Goal: Ask a question

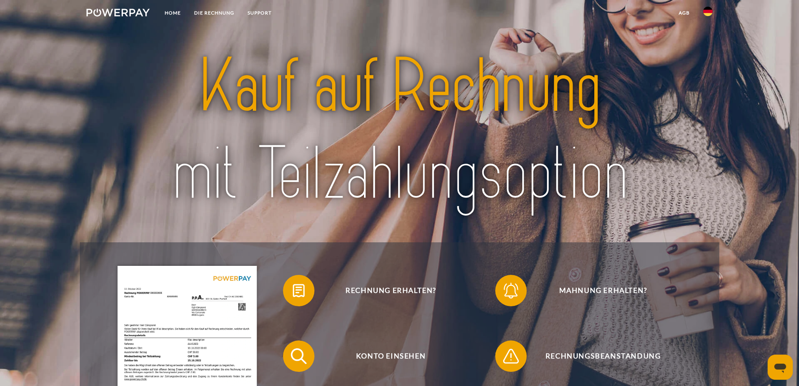
click at [261, 10] on link "SUPPORT" at bounding box center [259, 13] width 37 height 14
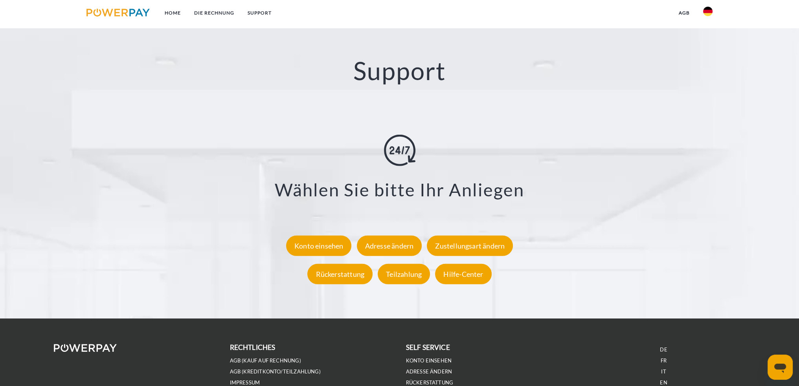
scroll to position [1367, 0]
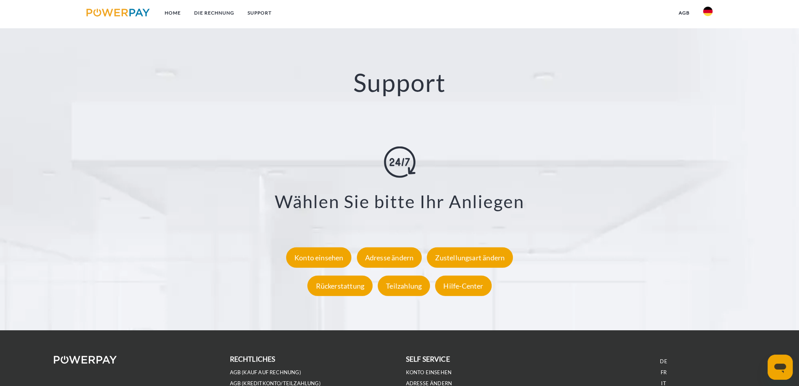
click at [451, 283] on div "Hilfe-Center" at bounding box center [463, 286] width 56 height 20
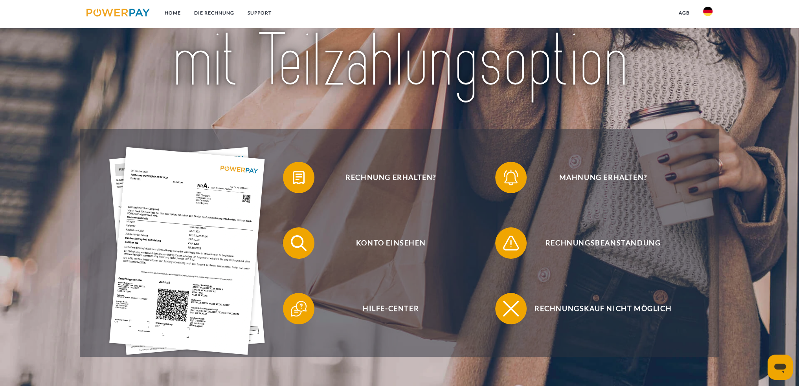
scroll to position [118, 0]
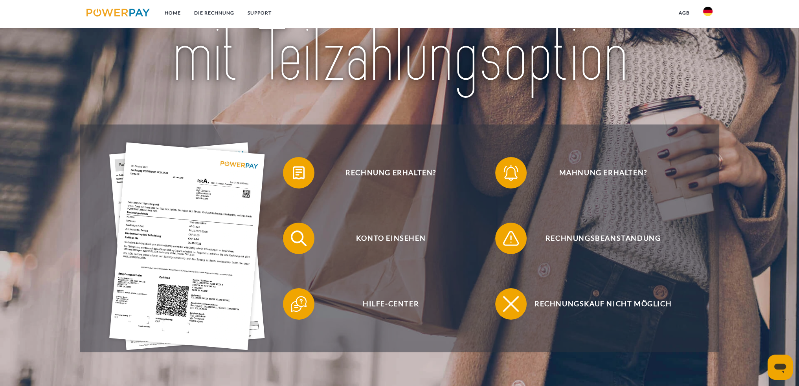
click at [402, 305] on span "Hilfe-Center" at bounding box center [390, 304] width 193 height 31
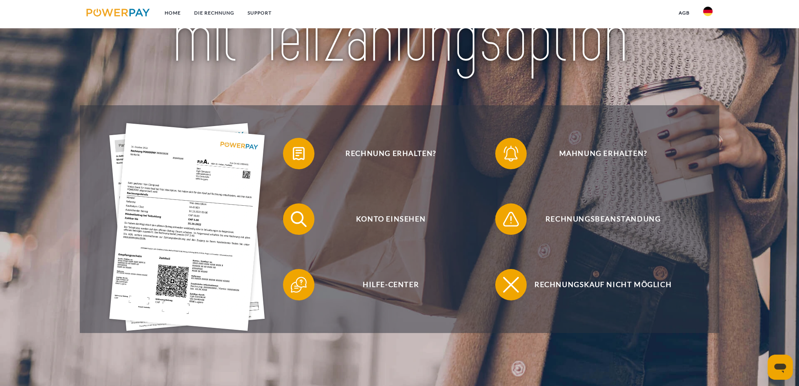
click at [769, 359] on div "Messaging-Fenster öffnen" at bounding box center [781, 368] width 24 height 24
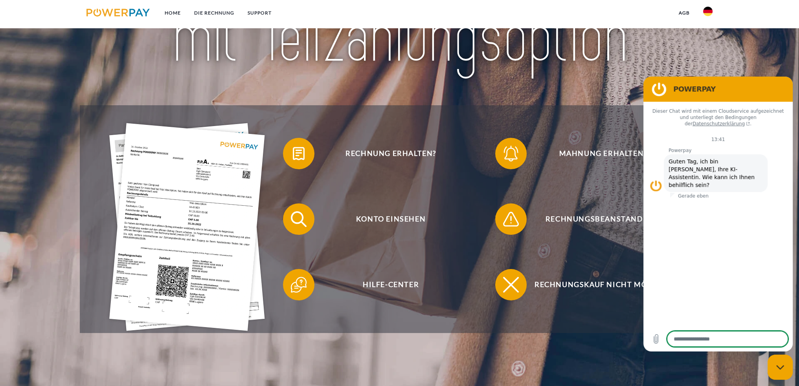
type textarea "*"
paste textarea "**********"
type textarea "**********"
type textarea "*"
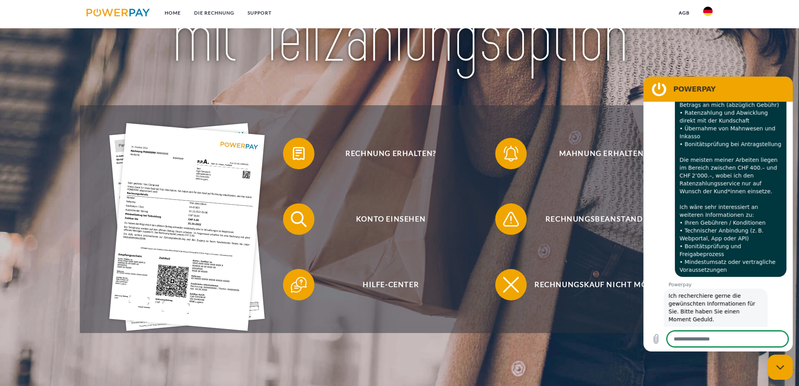
scroll to position [216, 0]
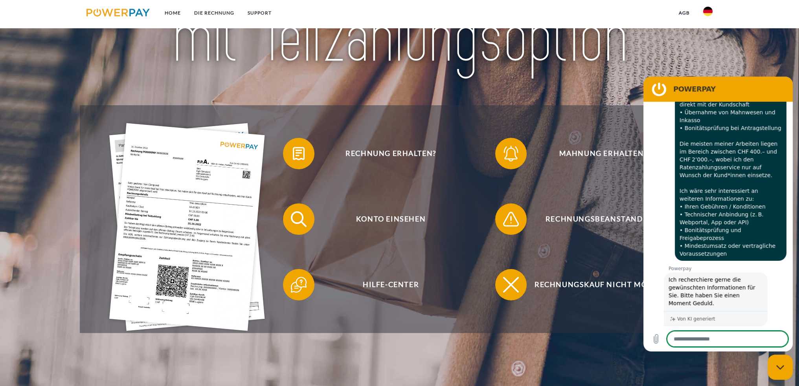
type textarea "*"
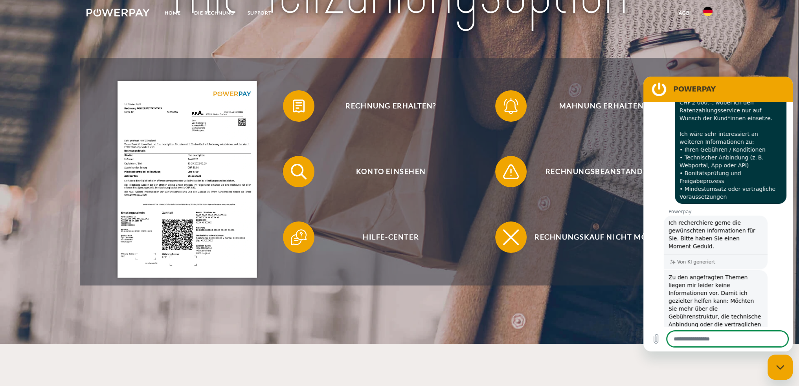
scroll to position [0, 0]
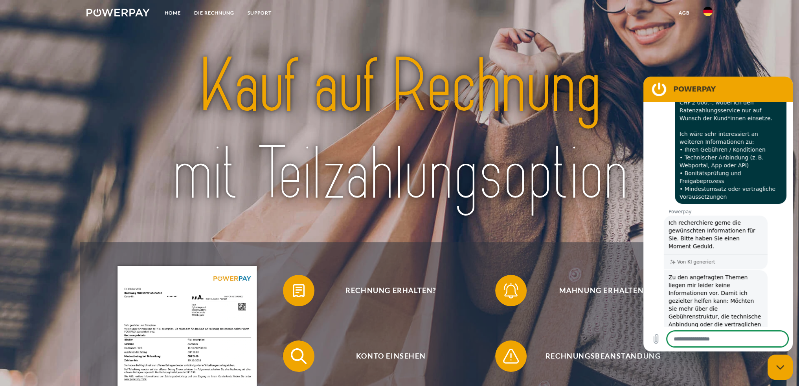
drag, startPoint x: 98, startPoint y: 43, endPoint x: 72, endPoint y: 61, distance: 31.7
drag, startPoint x: 242, startPoint y: 4, endPoint x: 258, endPoint y: 1, distance: 15.7
